Goal: Task Accomplishment & Management: Use online tool/utility

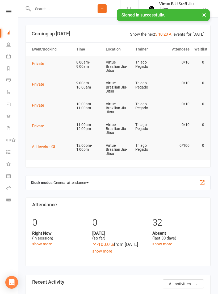
click at [8, 13] on icon at bounding box center [8, 11] width 5 height 3
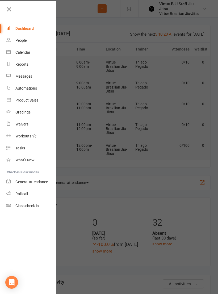
click at [38, 206] on div "Class check-in" at bounding box center [26, 206] width 23 height 4
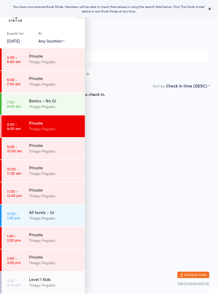
click at [69, 105] on div "Thiago Pegado" at bounding box center [54, 107] width 51 height 6
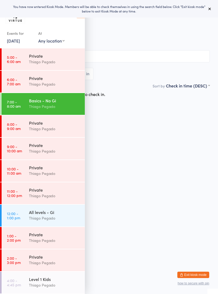
click at [211, 10] on icon at bounding box center [210, 9] width 4 height 4
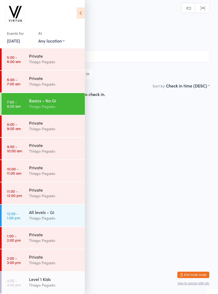
click at [85, 14] on icon at bounding box center [81, 12] width 8 height 11
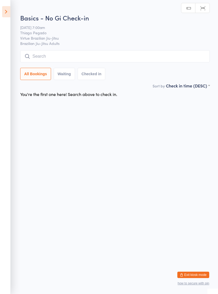
click at [112, 51] on input "search" at bounding box center [115, 56] width 190 height 12
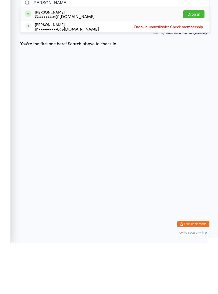
type input "Gary"
click at [82, 65] on div "G••••••••e@googlemail.com" at bounding box center [65, 67] width 60 height 4
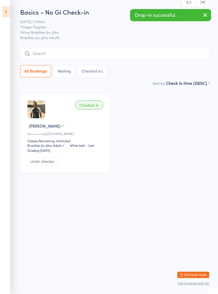
click at [140, 53] on input "search" at bounding box center [115, 54] width 190 height 12
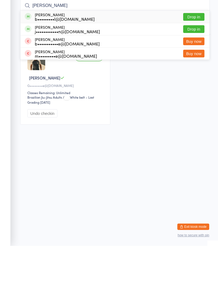
type input "Bret"
click at [83, 59] on div "Brett Arnull b•••••••••l@gmail.com Drop in" at bounding box center [114, 65] width 189 height 12
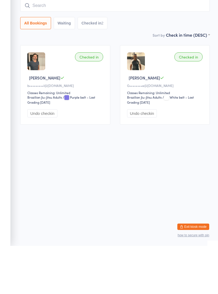
click at [100, 48] on input "search" at bounding box center [115, 54] width 190 height 12
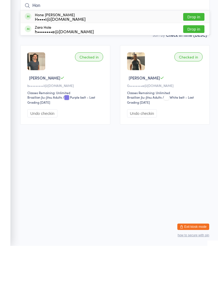
type input "Hon"
click at [79, 59] on div "Hone Collier H••••i@hotmail.com Drop in" at bounding box center [114, 65] width 189 height 12
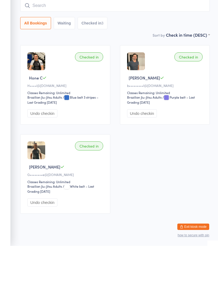
click at [98, 48] on input "search" at bounding box center [115, 54] width 190 height 12
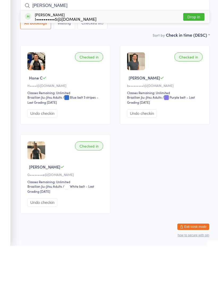
type input "Igor"
click at [99, 59] on div "Igor Fomin I••••••••••5@gmail.com Drop in" at bounding box center [114, 65] width 189 height 12
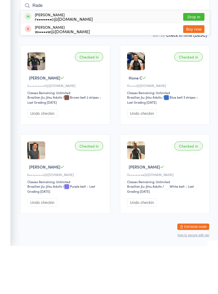
type input "Rade"
click at [93, 59] on div "Rade Lazic r••••••••c@live.com.au Drop in" at bounding box center [114, 65] width 189 height 12
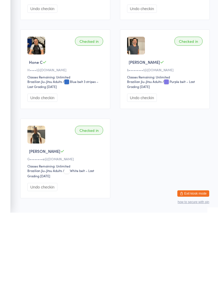
scroll to position [102, 0]
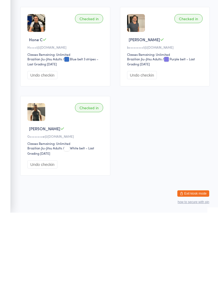
click at [189, 272] on button "Exit kiosk mode" at bounding box center [193, 275] width 32 height 6
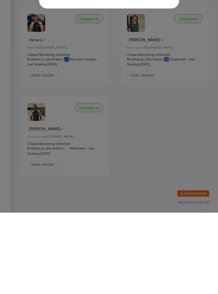
scroll to position [93, 0]
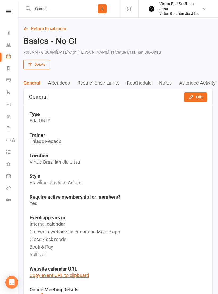
click at [8, 13] on icon at bounding box center [8, 11] width 5 height 3
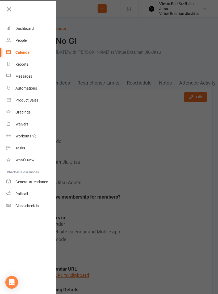
click at [22, 43] on link "People" at bounding box center [31, 41] width 50 height 12
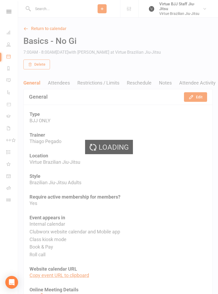
select select "100"
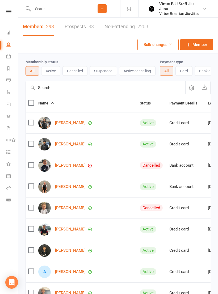
click at [56, 70] on button "Active" at bounding box center [50, 71] width 19 height 10
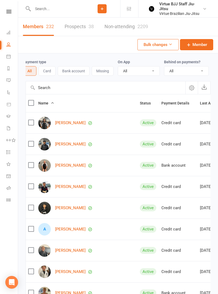
scroll to position [0, 137]
click at [189, 69] on select "All No Yes" at bounding box center [186, 71] width 44 height 9
select select "true"
